Goal: Task Accomplishment & Management: Manage account settings

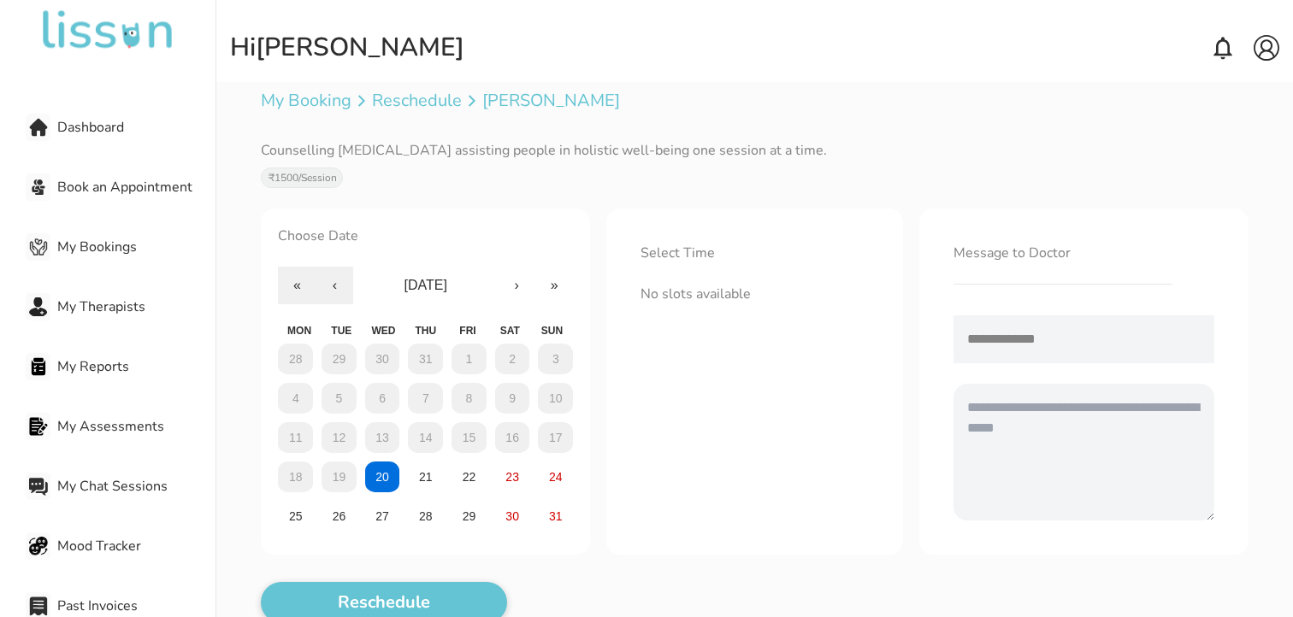
scroll to position [112, 0]
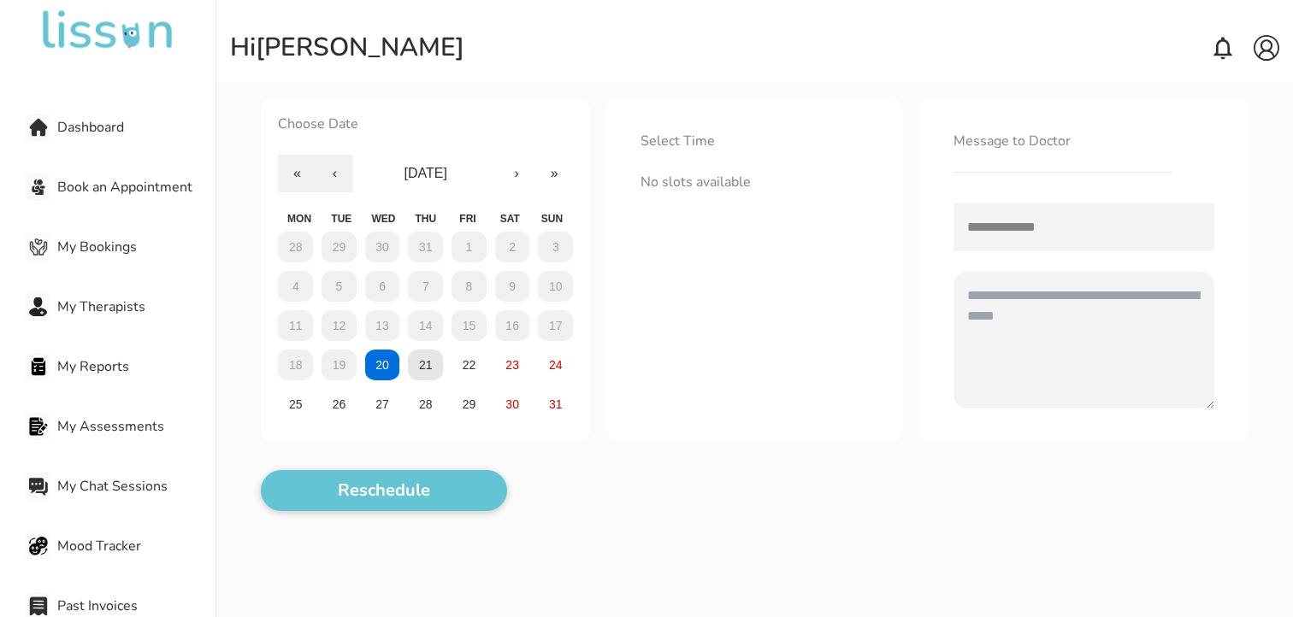
click at [428, 358] on abbr "21" at bounding box center [426, 365] width 14 height 14
click at [463, 363] on abbr "22" at bounding box center [470, 365] width 14 height 14
click at [524, 374] on button "23" at bounding box center [512, 365] width 35 height 31
click at [547, 373] on button "24" at bounding box center [555, 365] width 35 height 31
click at [314, 403] on div "28 29 30 31 1 2 3 4 5 6 7 8 9 10 11 12 13 14 15 16 17 18 19 20 21 22 23 24 25 2…" at bounding box center [425, 326] width 295 height 188
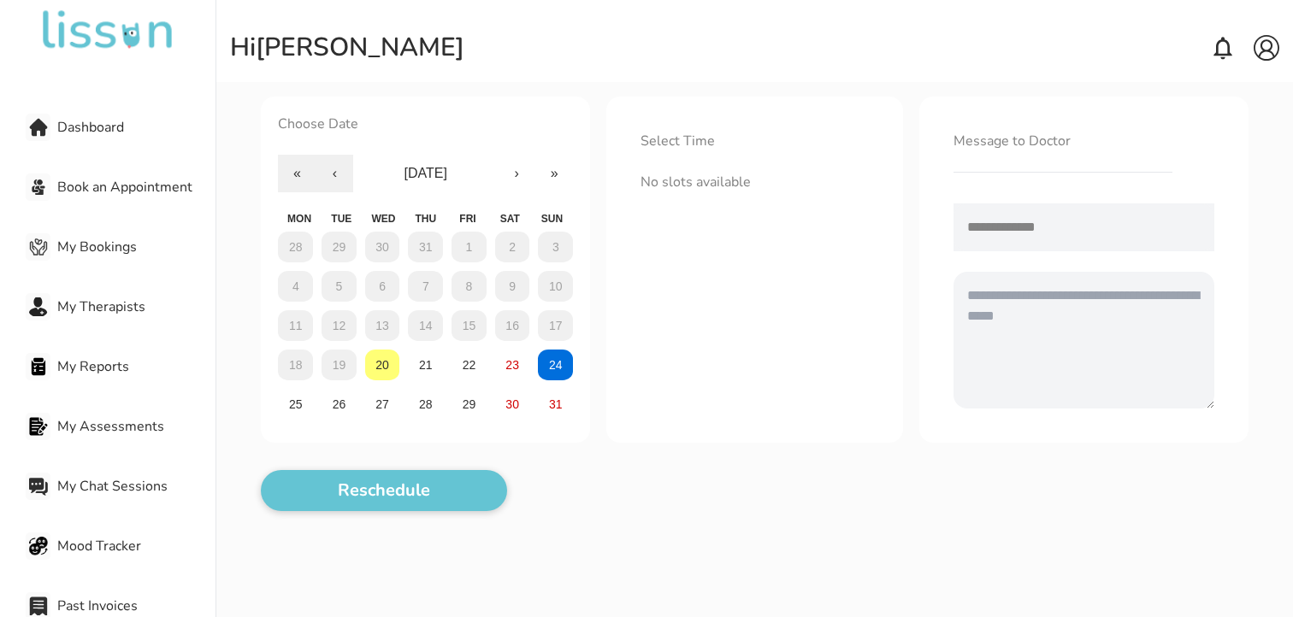
scroll to position [115, 0]
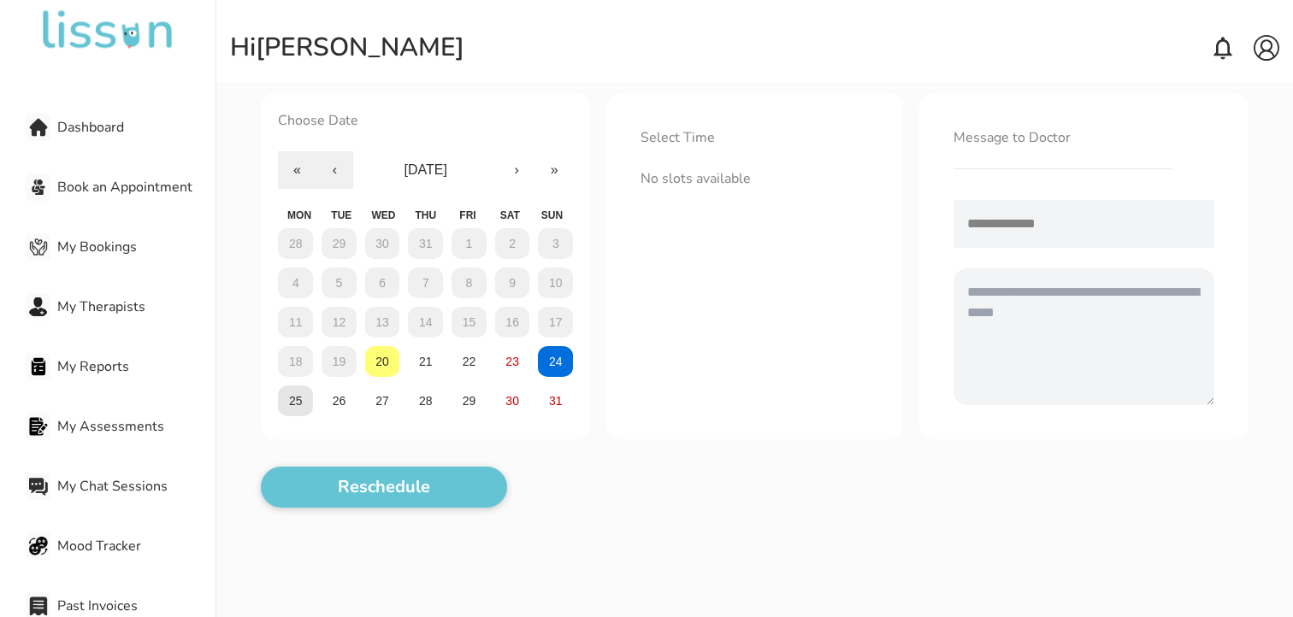
click at [298, 394] on abbr "25" at bounding box center [296, 401] width 14 height 14
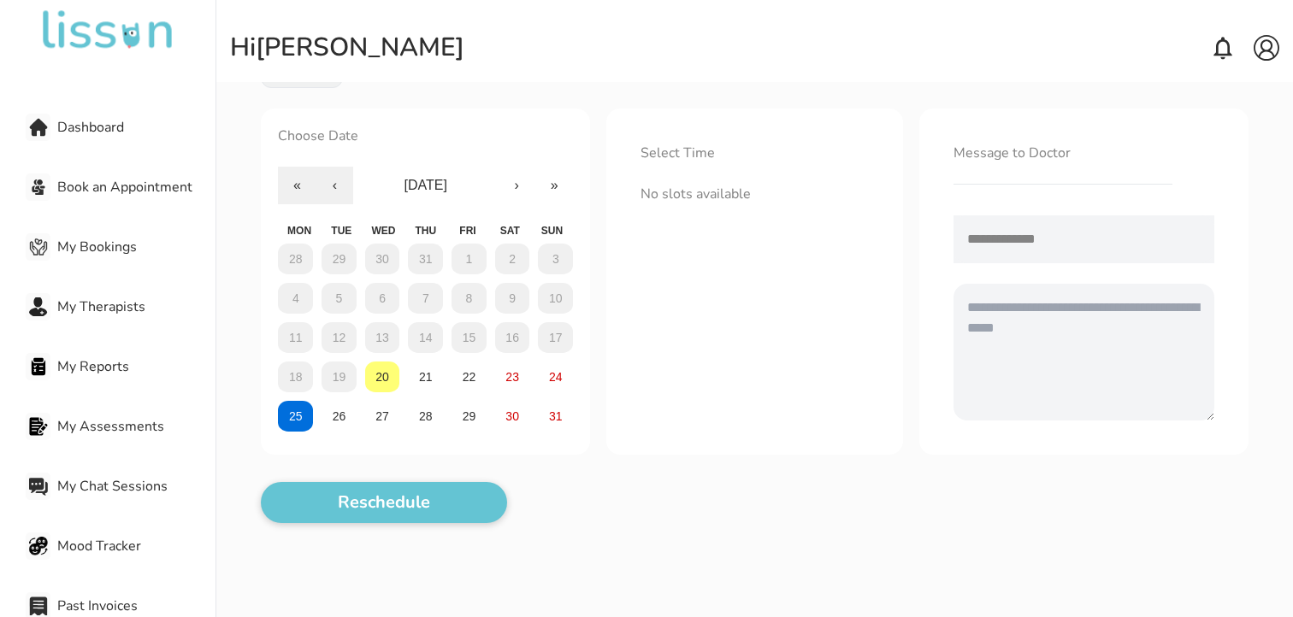
click at [363, 390] on div "28 29 30 31 1 2 3 4 5 6 7 8 9 10 11 12 13 14 15 16 17 18 19 20 21 22 23 24 25 2…" at bounding box center [425, 338] width 295 height 188
click at [446, 405] on div "28 29 30 31 1 2 3 4 5 6 7 8 9 10 11 12 13 14 15 16 17 18 19 20 21 22 23 24 25 2…" at bounding box center [425, 338] width 295 height 188
click at [440, 411] on button "28" at bounding box center [425, 416] width 35 height 31
click at [471, 414] on abbr "29" at bounding box center [470, 417] width 14 height 14
click at [420, 375] on abbr "21" at bounding box center [426, 377] width 14 height 14
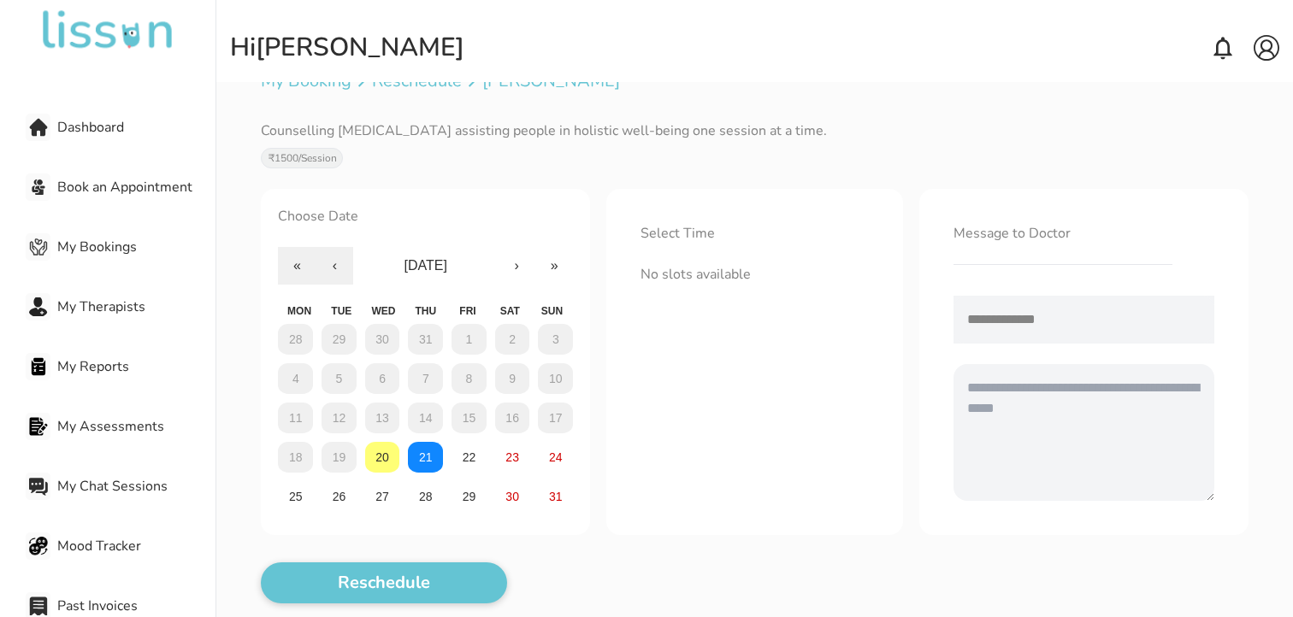
scroll to position [0, 0]
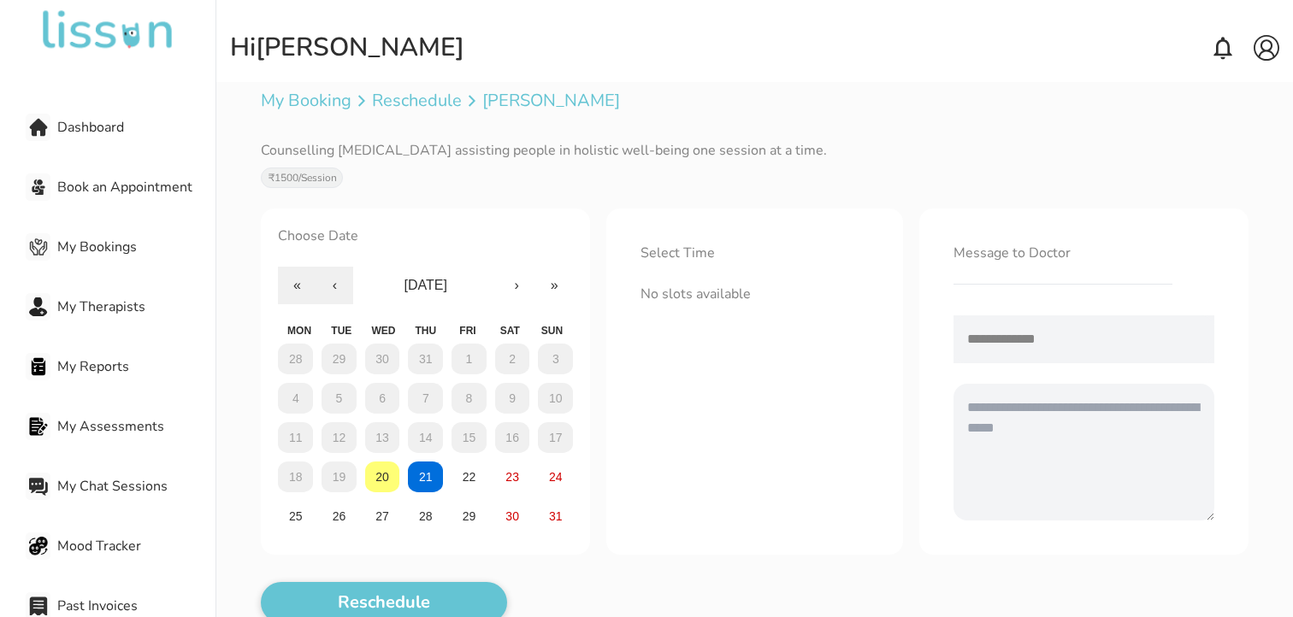
click at [97, 316] on span "My Therapists" at bounding box center [136, 307] width 158 height 21
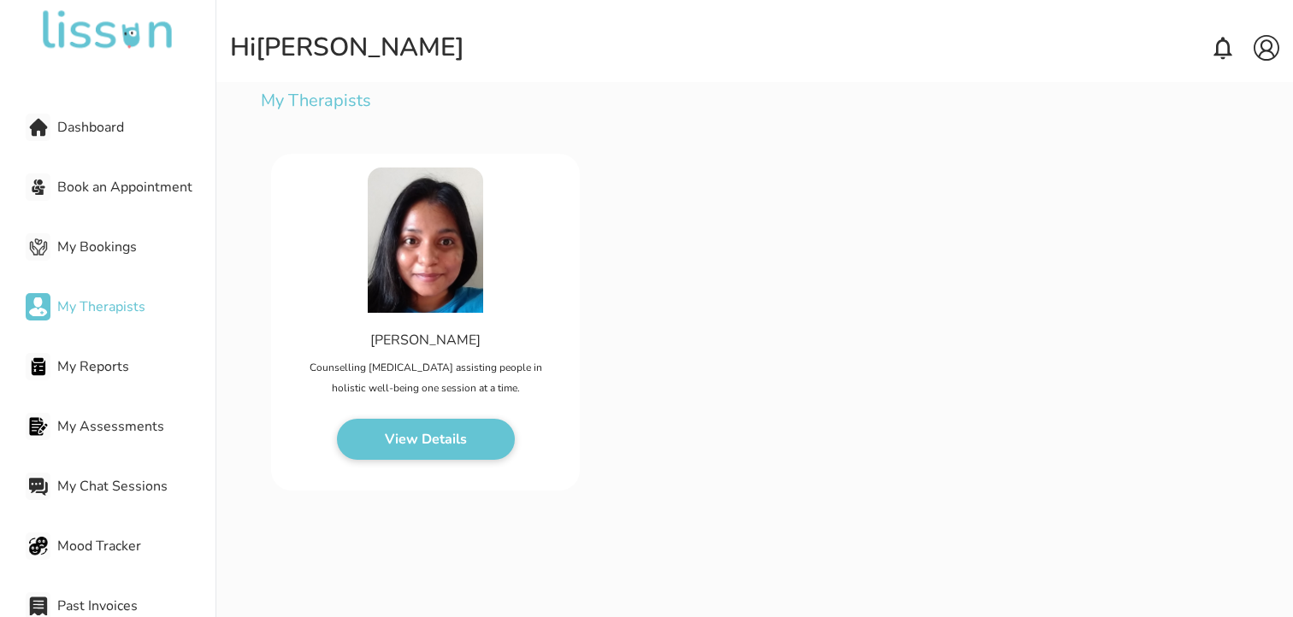
click at [370, 398] on p "Counselling [MEDICAL_DATA] assisting people in holistic well-being one session …" at bounding box center [425, 377] width 281 height 41
click at [378, 424] on button "View Details" at bounding box center [426, 439] width 178 height 41
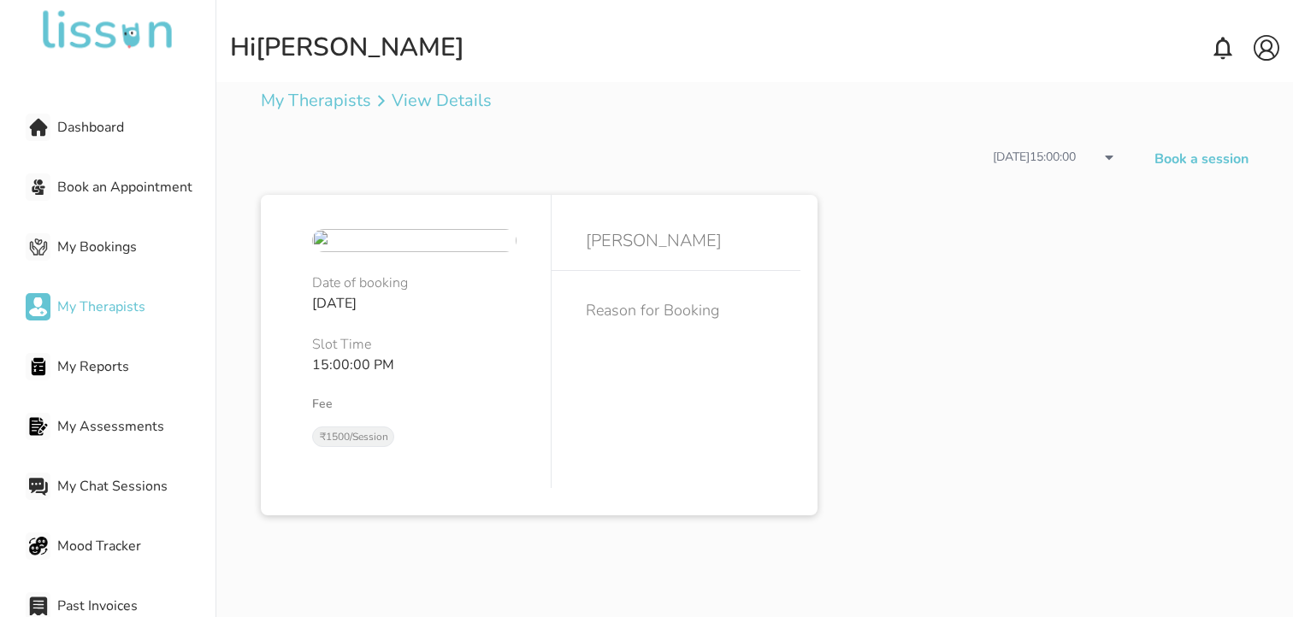
click at [93, 119] on span "Dashboard" at bounding box center [136, 127] width 158 height 21
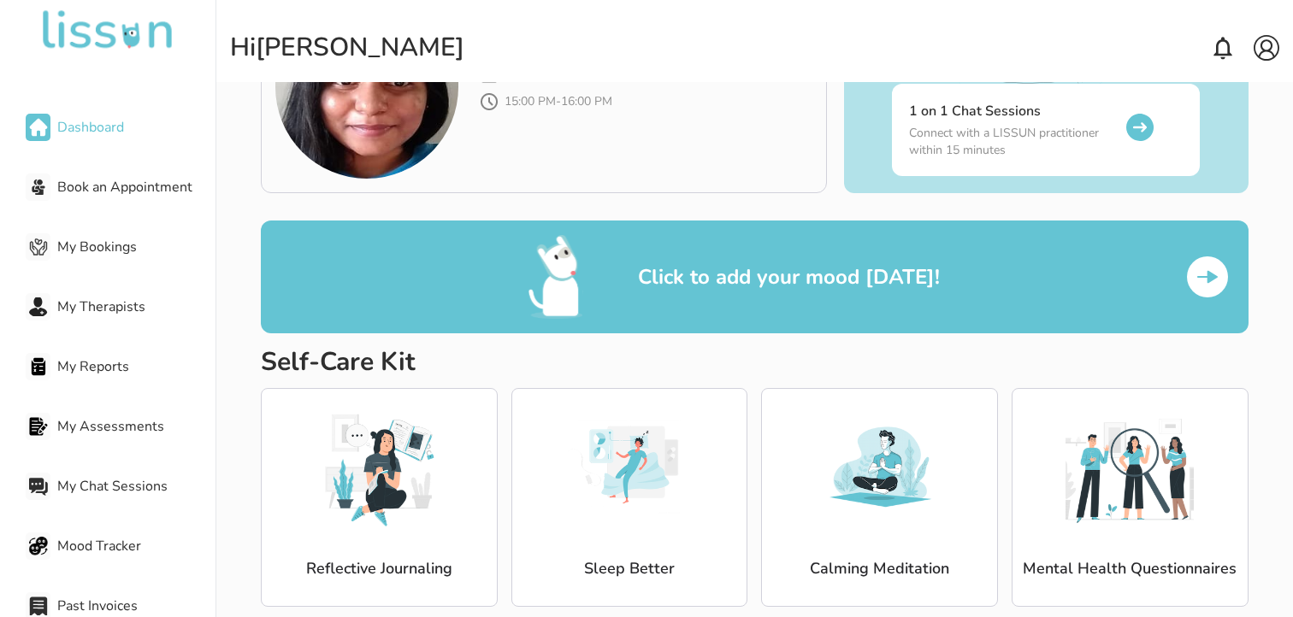
scroll to position [171, 0]
